Goal: Task Accomplishment & Management: Manage account settings

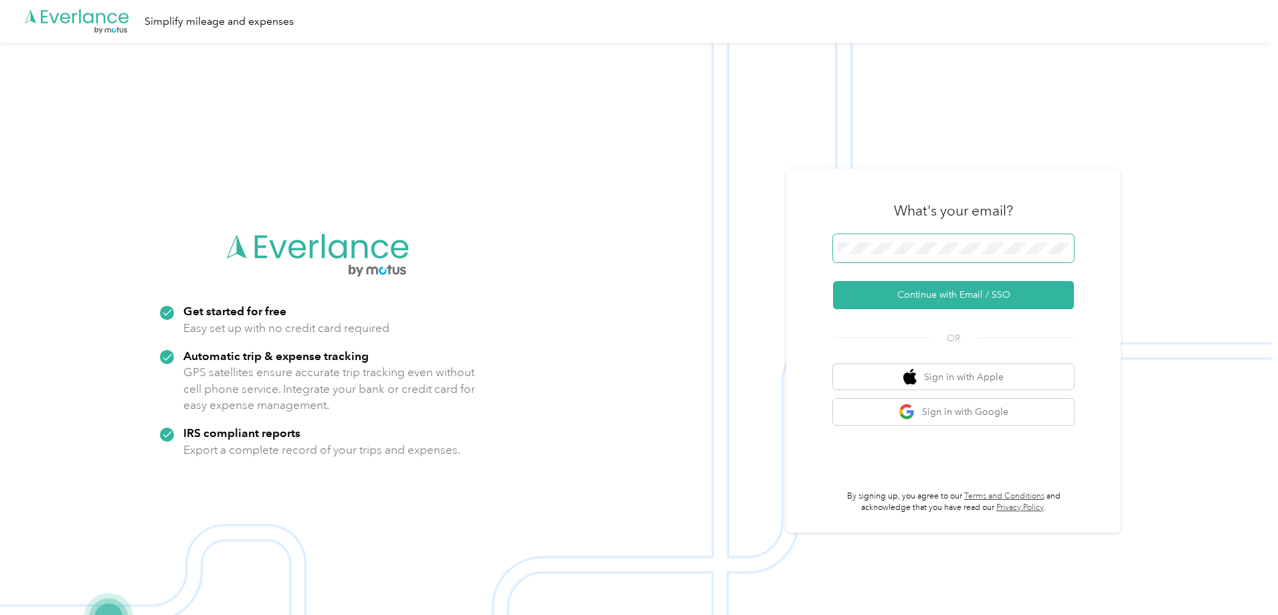
click at [981, 240] on span at bounding box center [953, 248] width 241 height 28
click at [955, 291] on button "Continue with Email / SSO" at bounding box center [953, 295] width 241 height 28
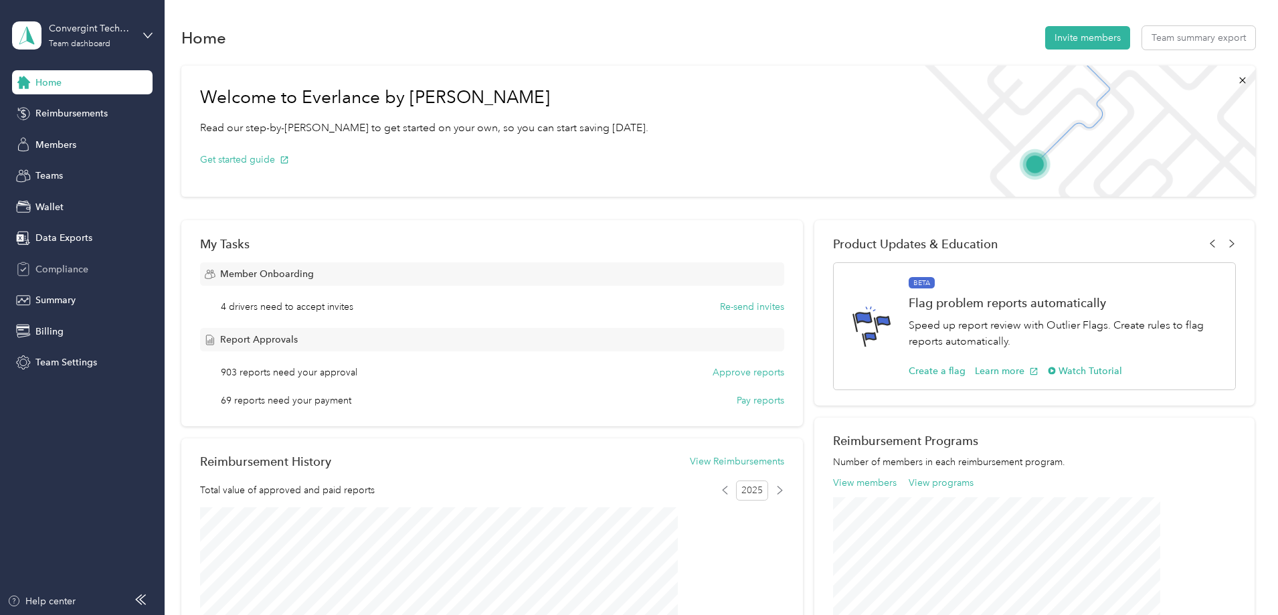
click at [62, 271] on span "Compliance" at bounding box center [61, 269] width 53 height 14
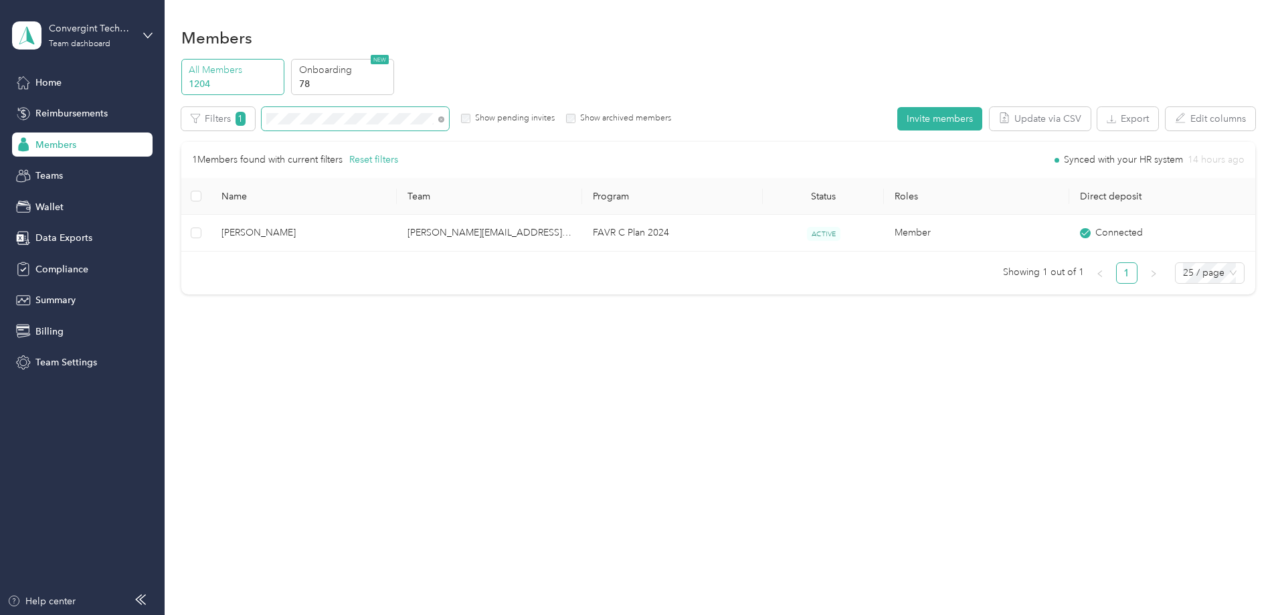
click at [444, 123] on span at bounding box center [441, 118] width 6 height 11
click at [444, 114] on span at bounding box center [441, 118] width 6 height 11
click at [444, 118] on span at bounding box center [439, 119] width 11 height 14
click at [444, 120] on icon at bounding box center [441, 119] width 6 height 6
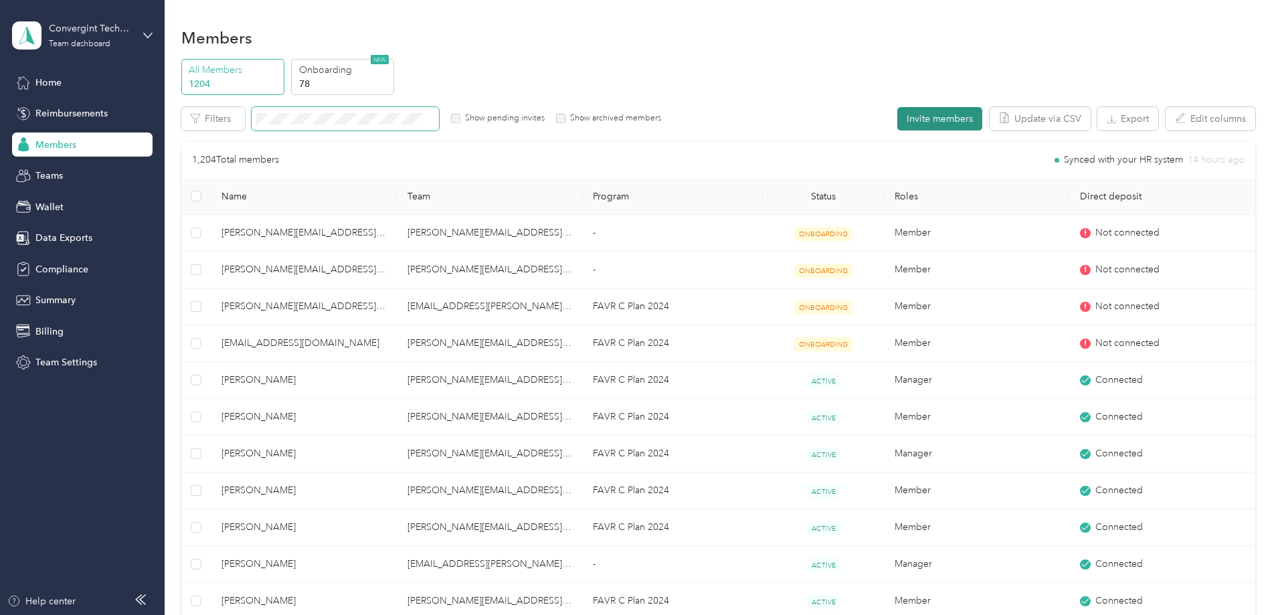
click at [897, 114] on button "Invite members" at bounding box center [939, 118] width 85 height 23
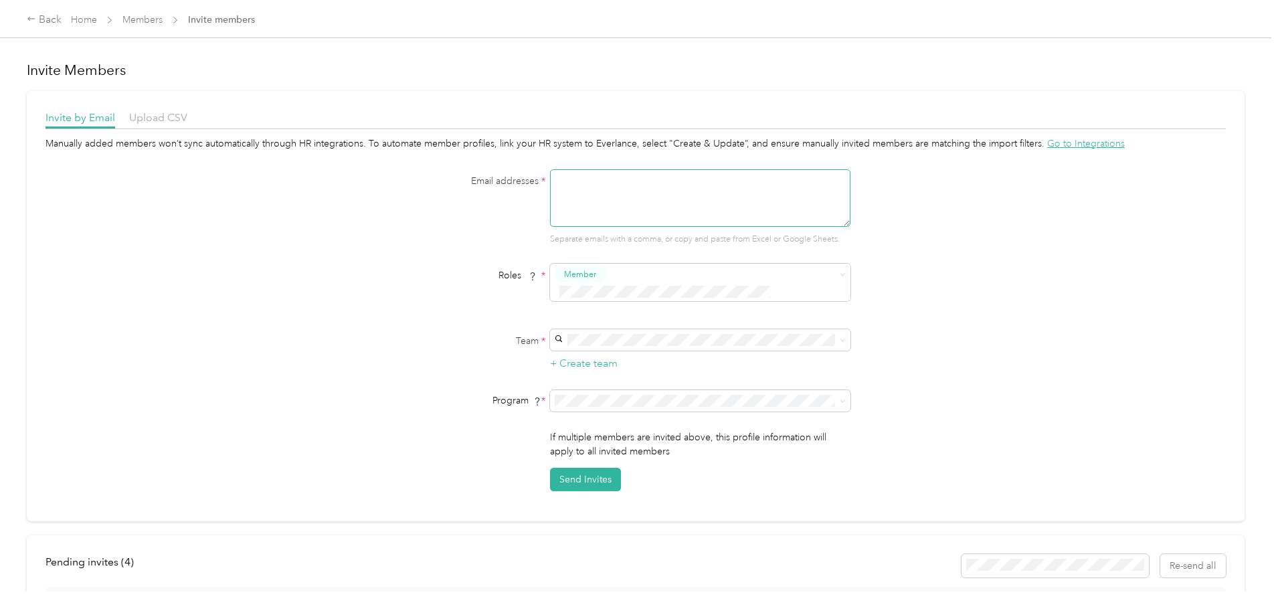
click at [557, 194] on textarea at bounding box center [700, 198] width 300 height 58
type textarea "daniel.makary@convergint.com"
click at [579, 363] on div "larry.hillman@convergint.com Lawrence Hillman" at bounding box center [698, 376] width 282 height 45
click at [840, 403] on span at bounding box center [843, 400] width 6 height 11
click at [844, 398] on icon at bounding box center [843, 401] width 6 height 6
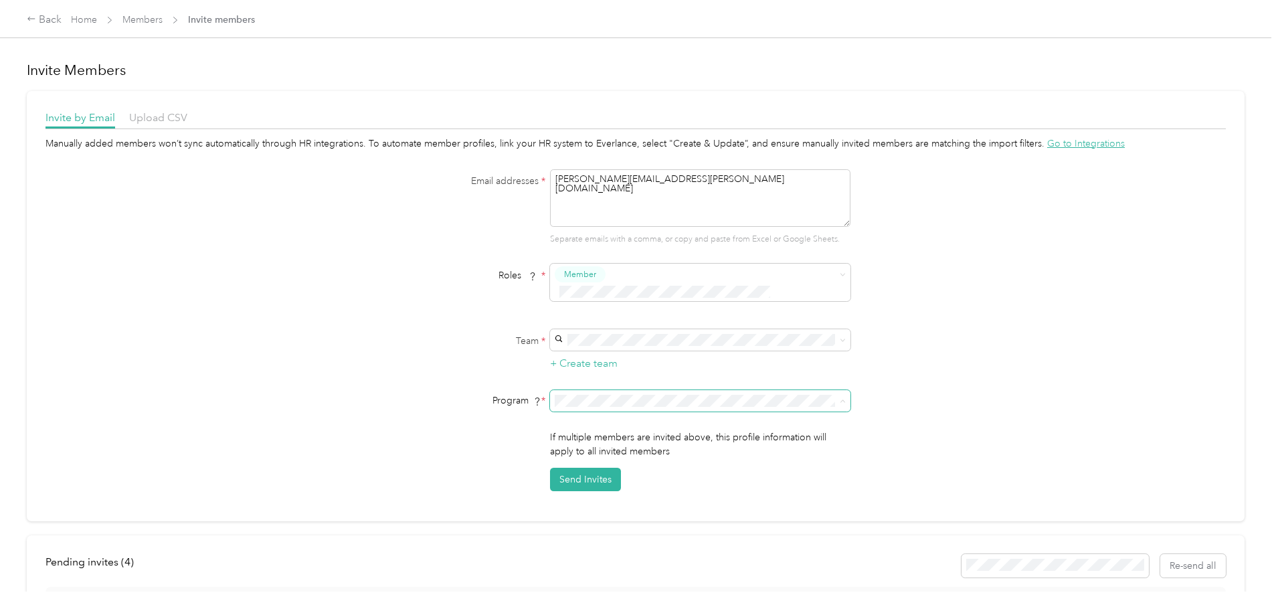
click at [626, 494] on li "FAVR C Plan 2024 (FAVR)" at bounding box center [698, 491] width 300 height 23
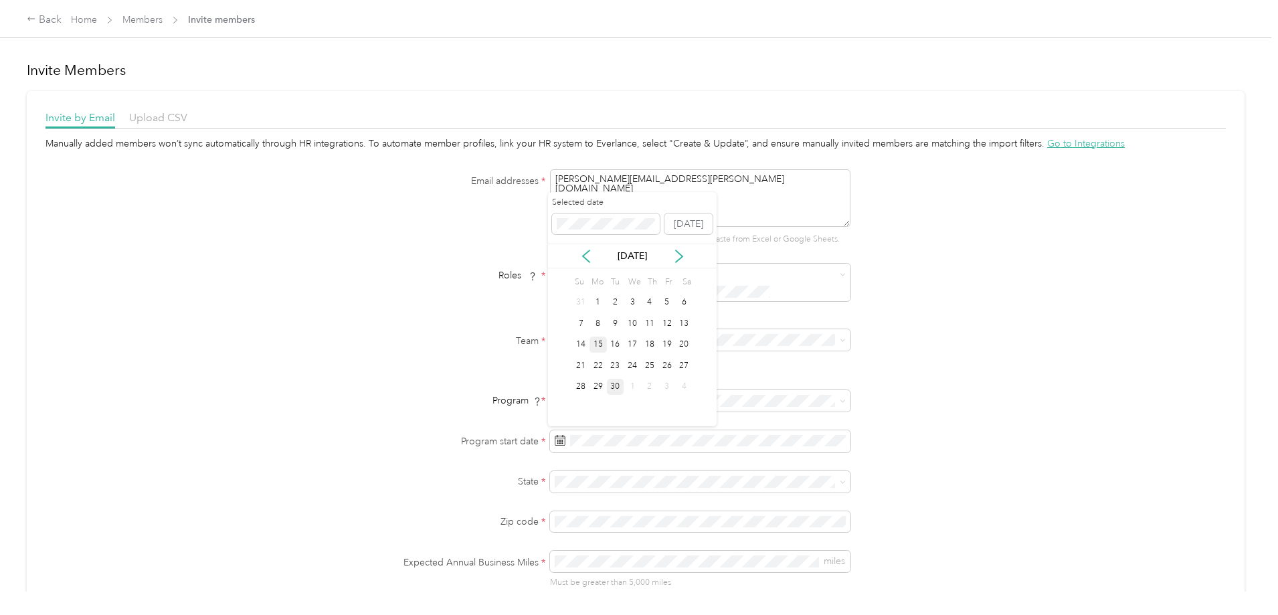
click at [605, 349] on div "15" at bounding box center [598, 345] width 17 height 17
click at [607, 378] on ol "Other Non-US AL Alabama AK Alaska AZ Arizona AR Arkansas CA California CO Color…" at bounding box center [698, 373] width 300 height 187
click at [582, 367] on p "California" at bounding box center [698, 367] width 282 height 14
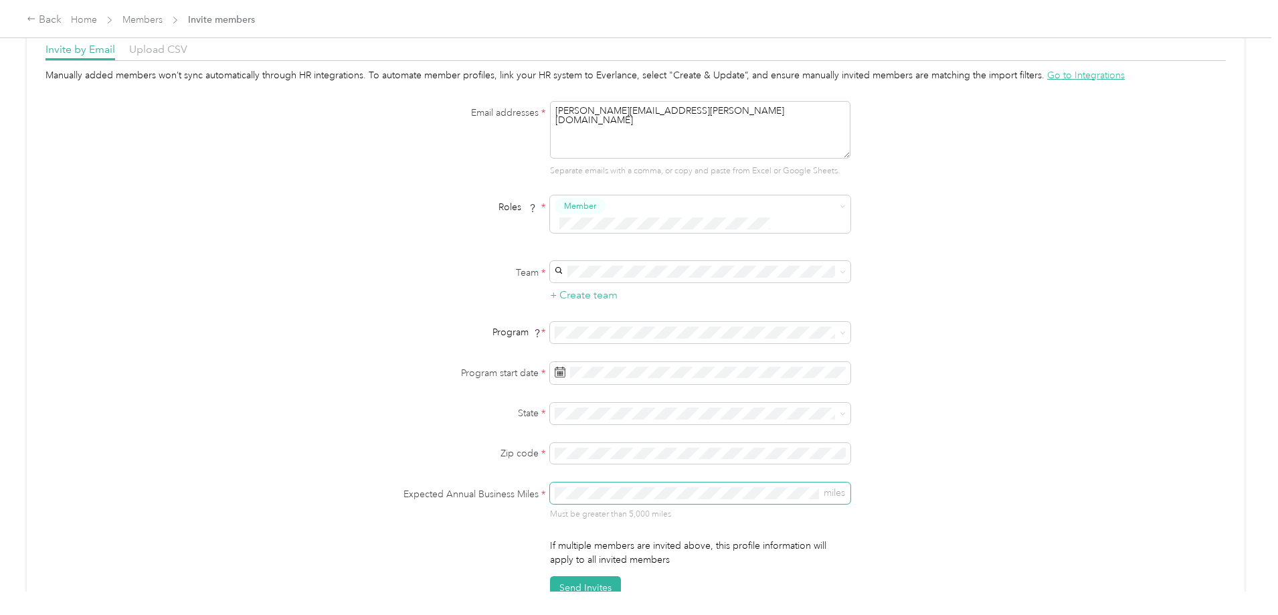
scroll to position [201, 0]
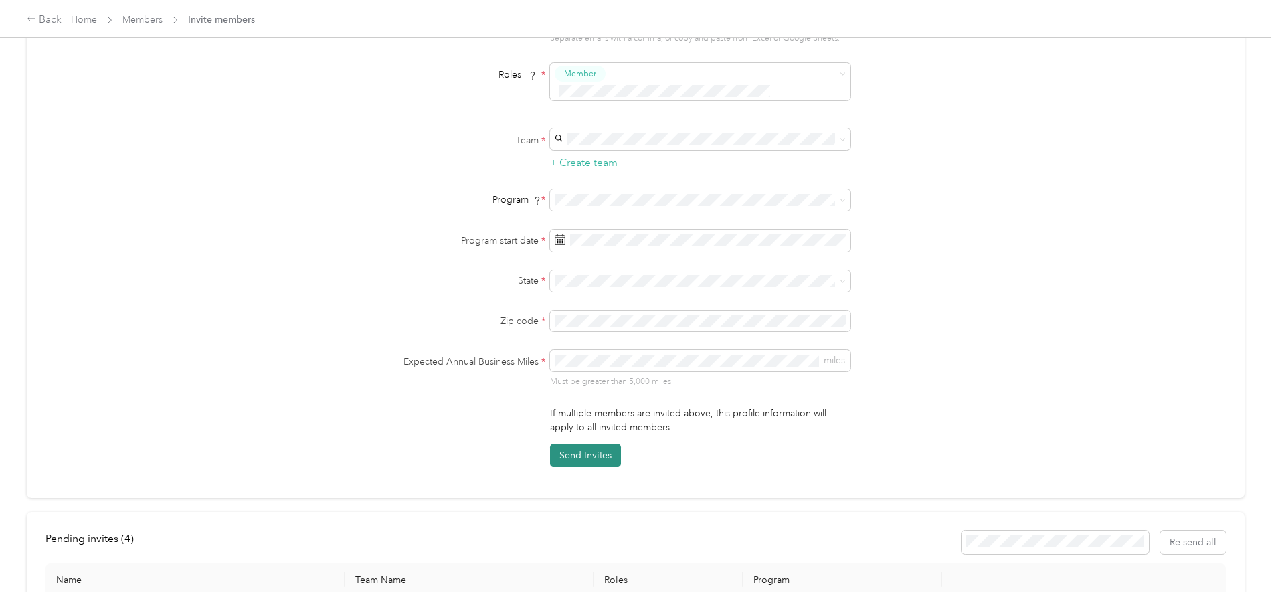
click at [584, 450] on button "Send Invites" at bounding box center [585, 455] width 71 height 23
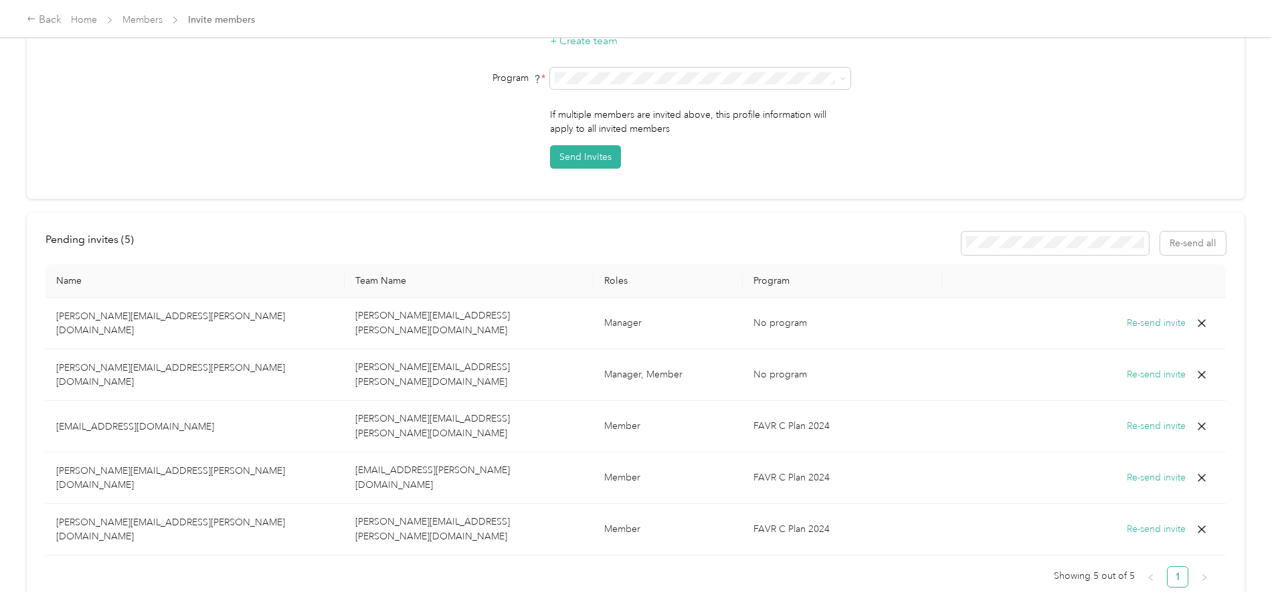
scroll to position [325, 0]
